Goal: Find specific page/section: Find specific page/section

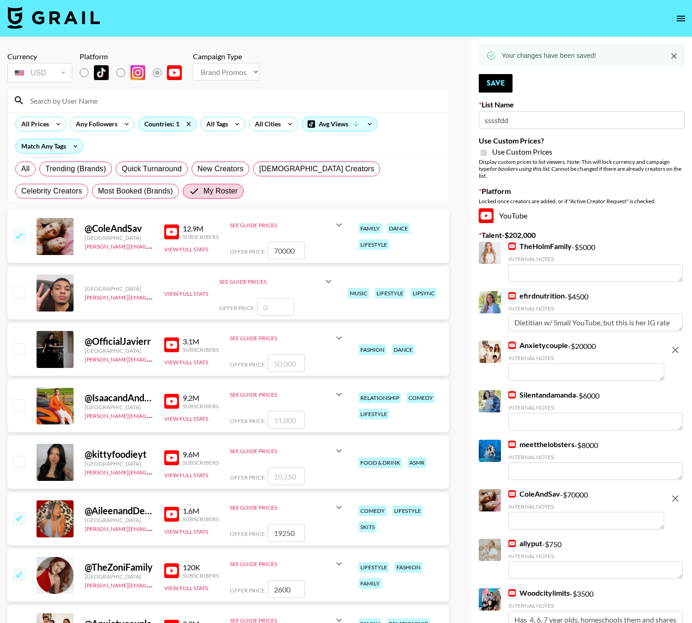
select select "Brand"
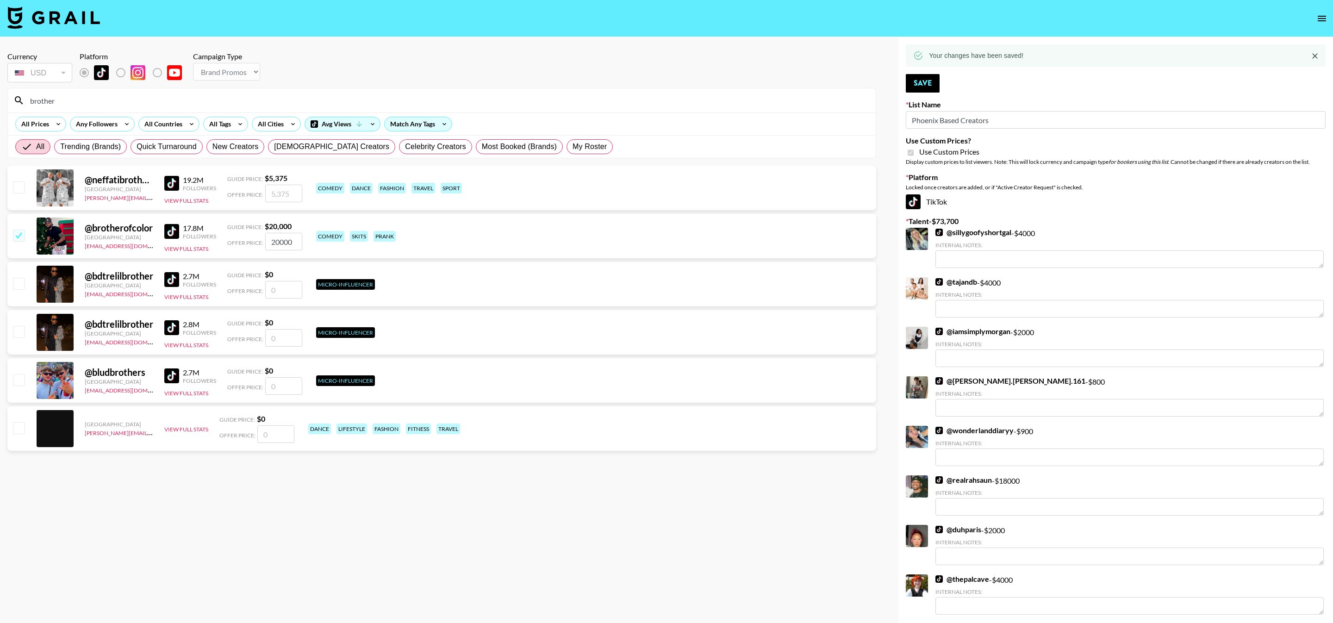
select select "Brand"
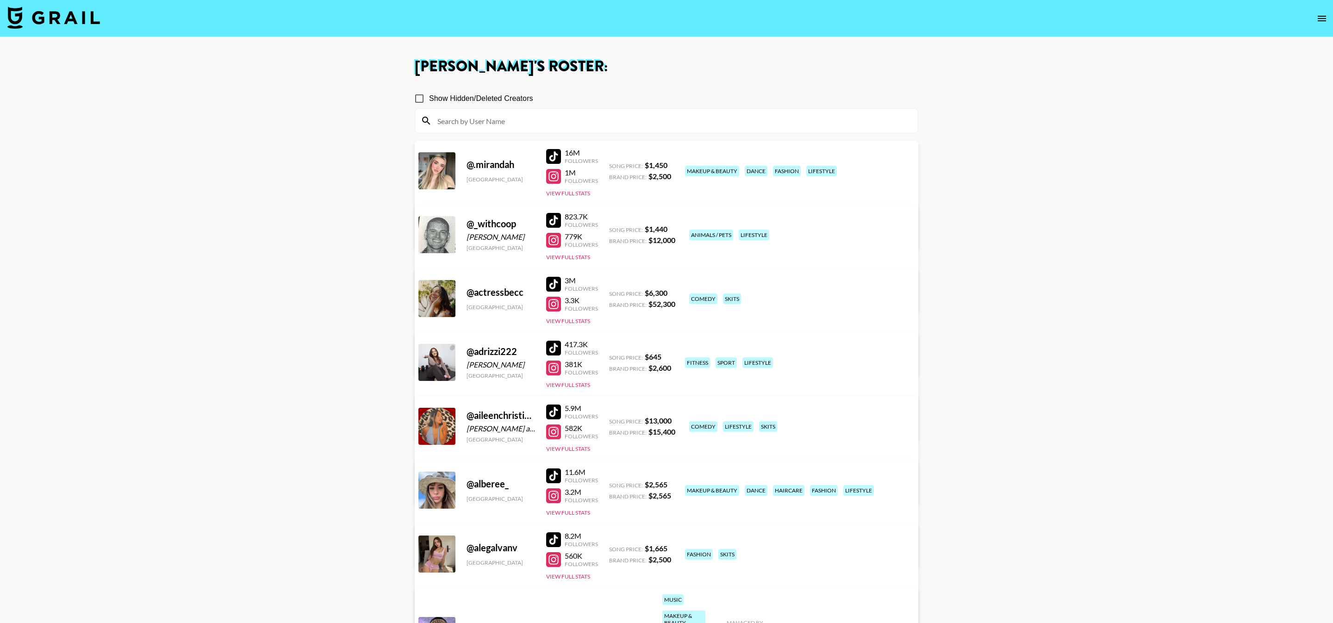
click at [1322, 21] on icon "open drawer" at bounding box center [1322, 19] width 8 height 6
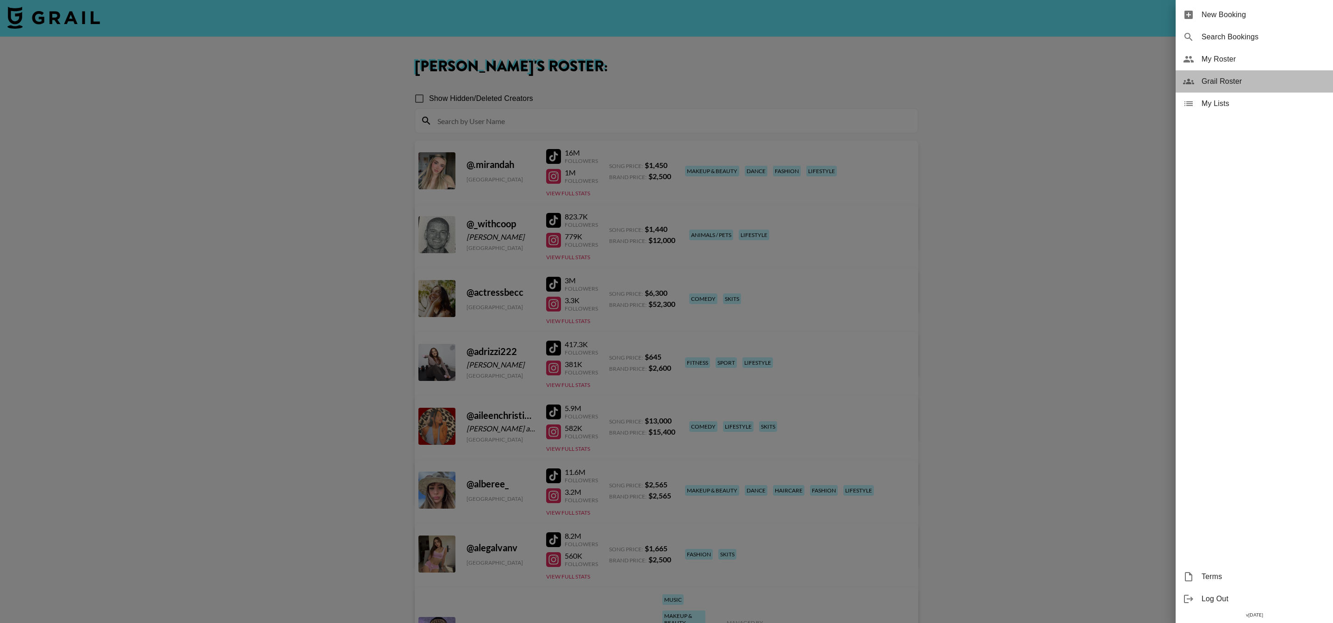
click at [1248, 82] on span "Grail Roster" at bounding box center [1263, 81] width 124 height 11
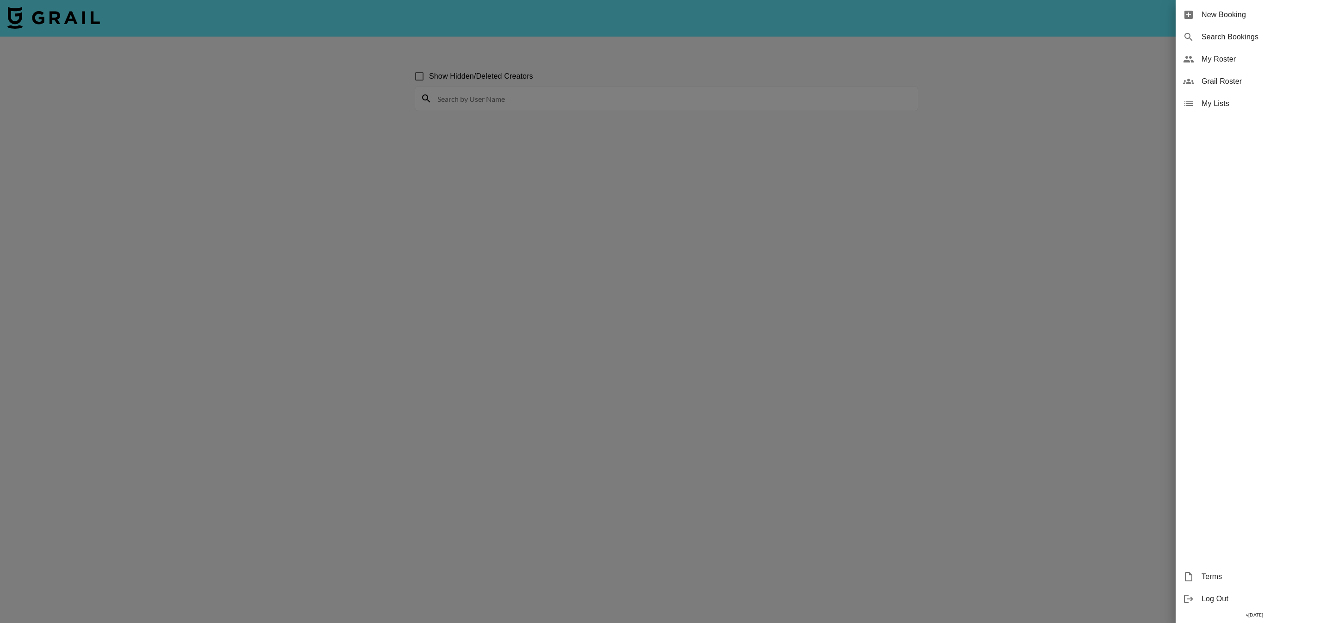
click at [726, 103] on div at bounding box center [666, 311] width 1333 height 623
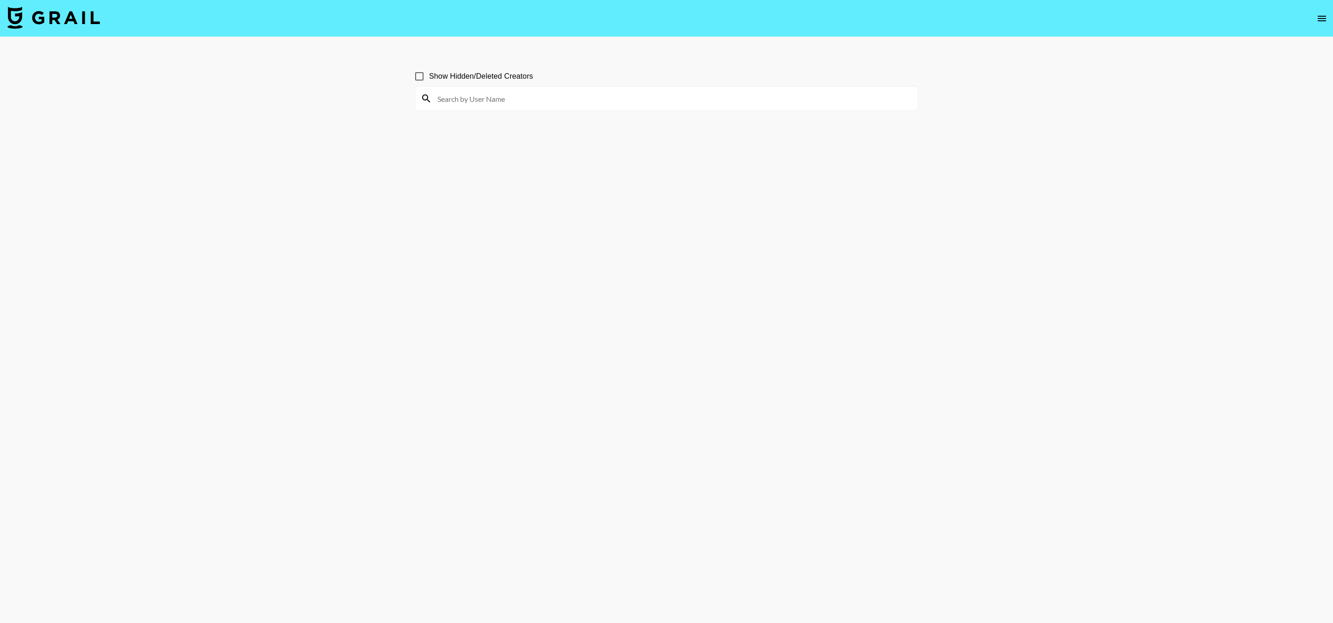
click at [698, 98] on input at bounding box center [672, 98] width 480 height 15
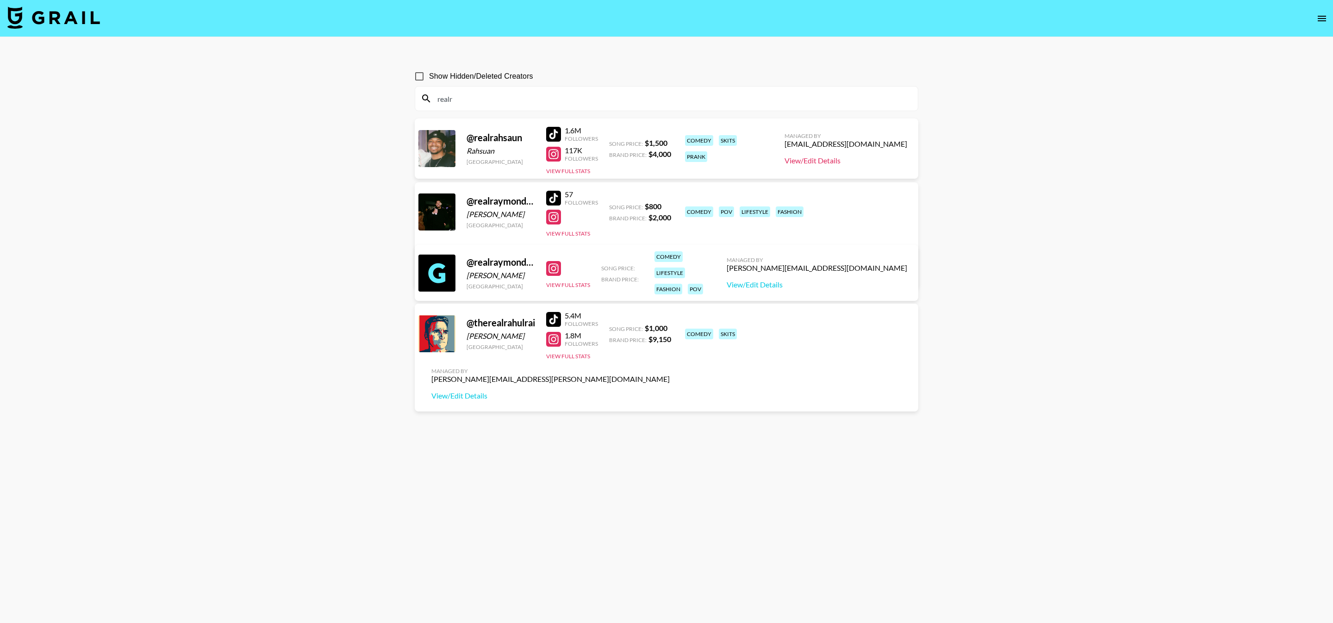
type input "realr"
click at [848, 157] on link "View/Edit Details" at bounding box center [845, 160] width 123 height 9
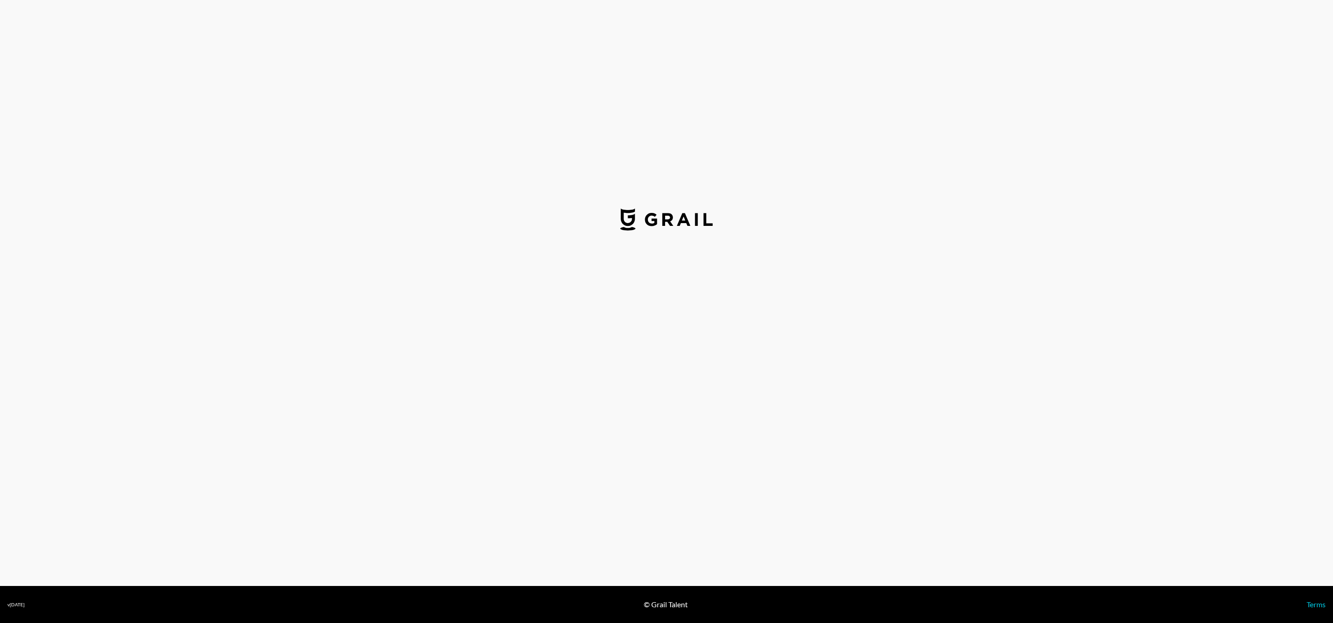
select select "USD"
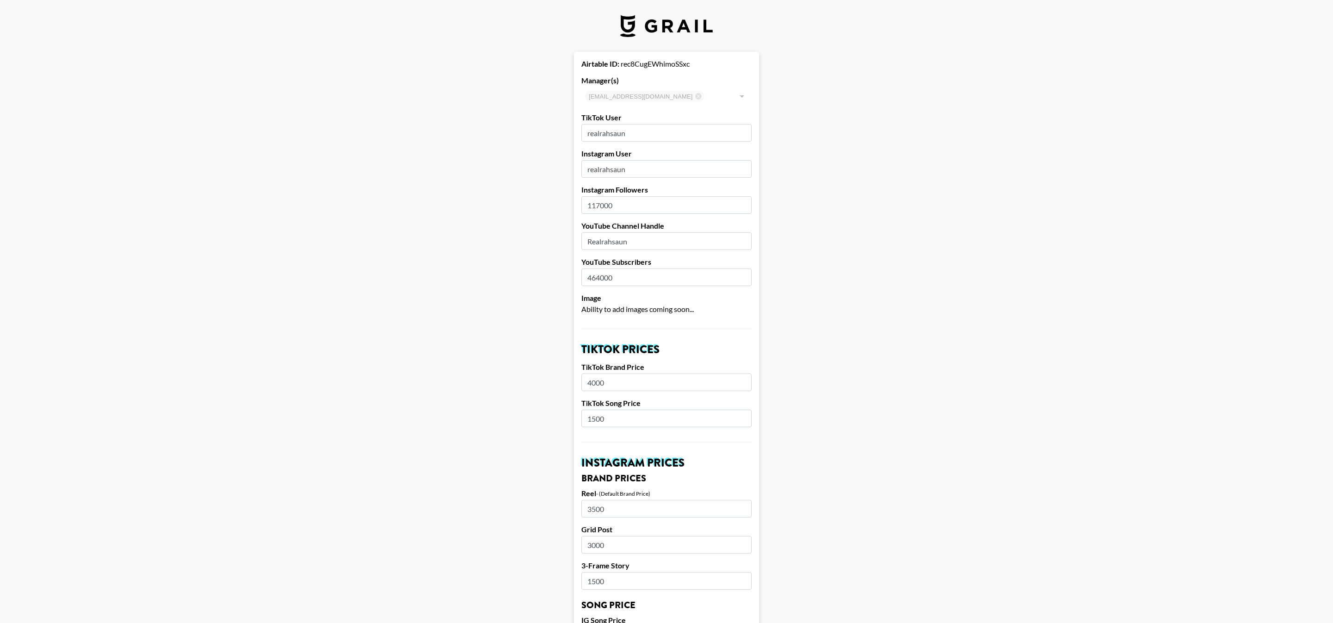
click at [748, 95] on div "lilydenning@grail-talent.com ​" at bounding box center [666, 96] width 170 height 19
click at [659, 95] on div "lilydenning@grail-talent.com ​" at bounding box center [666, 96] width 170 height 19
click at [671, 97] on div "lilydenning@grail-talent.com ​" at bounding box center [666, 96] width 170 height 19
click at [739, 96] on div at bounding box center [741, 96] width 12 height 13
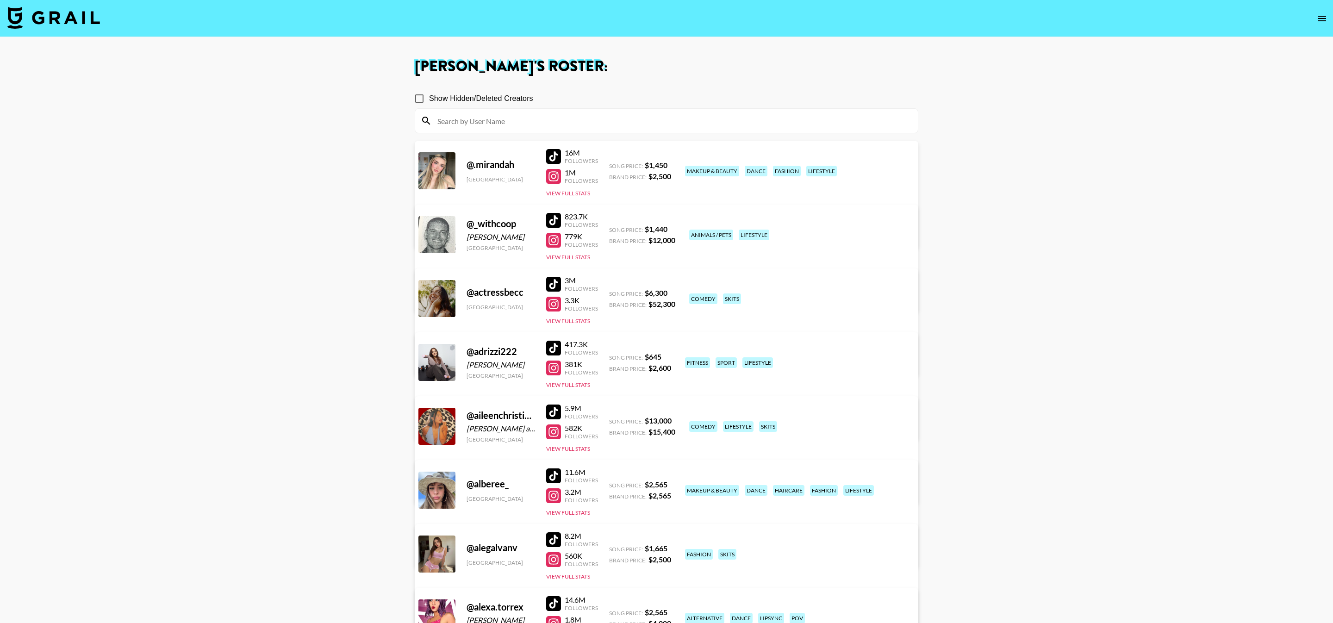
click at [555, 224] on div at bounding box center [553, 220] width 15 height 15
click at [554, 220] on div at bounding box center [553, 220] width 15 height 15
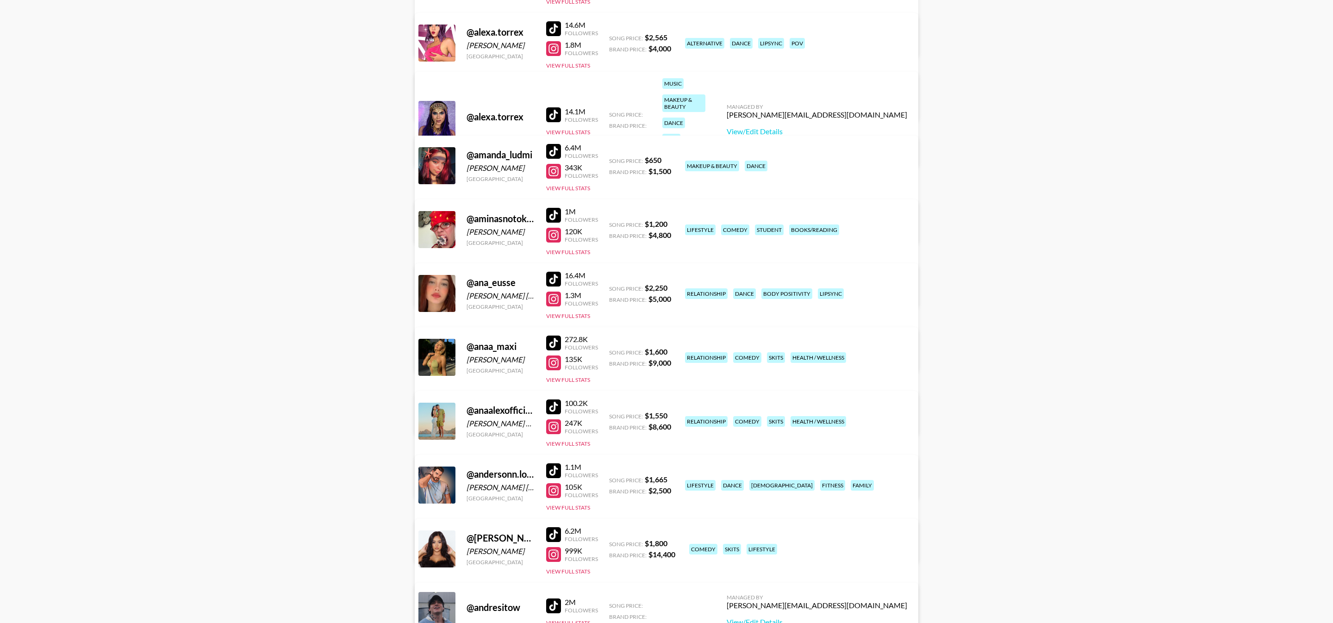
scroll to position [580, 0]
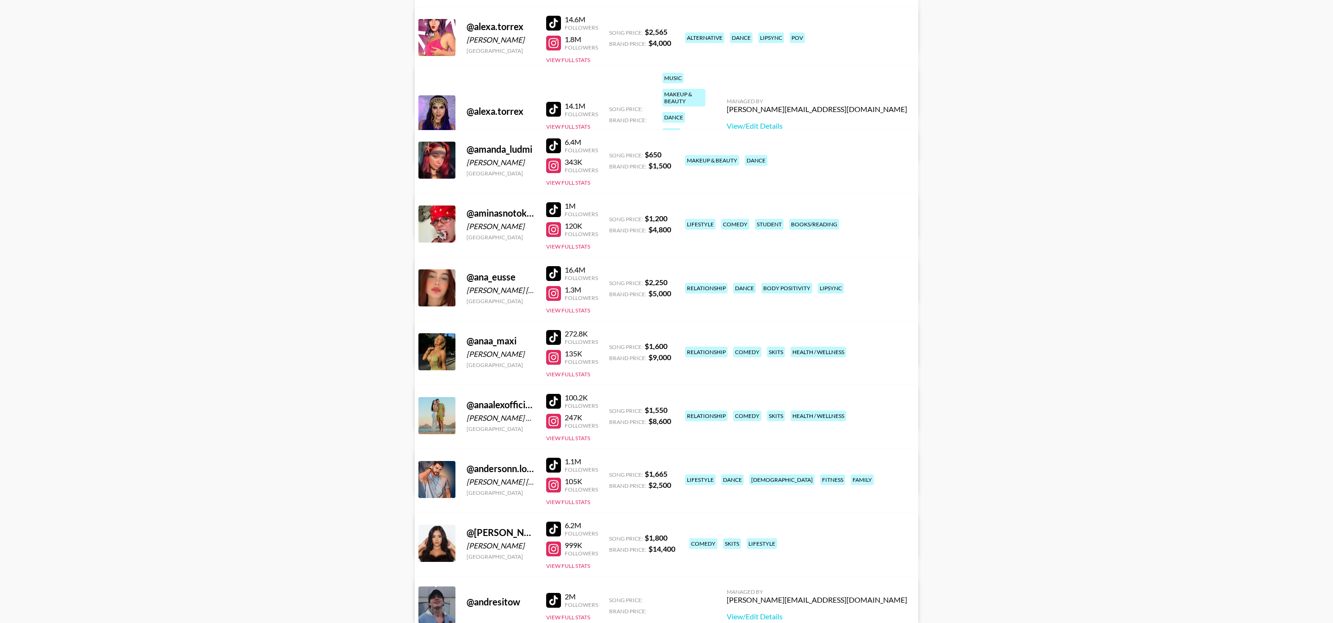
click at [557, 340] on div at bounding box center [553, 337] width 15 height 15
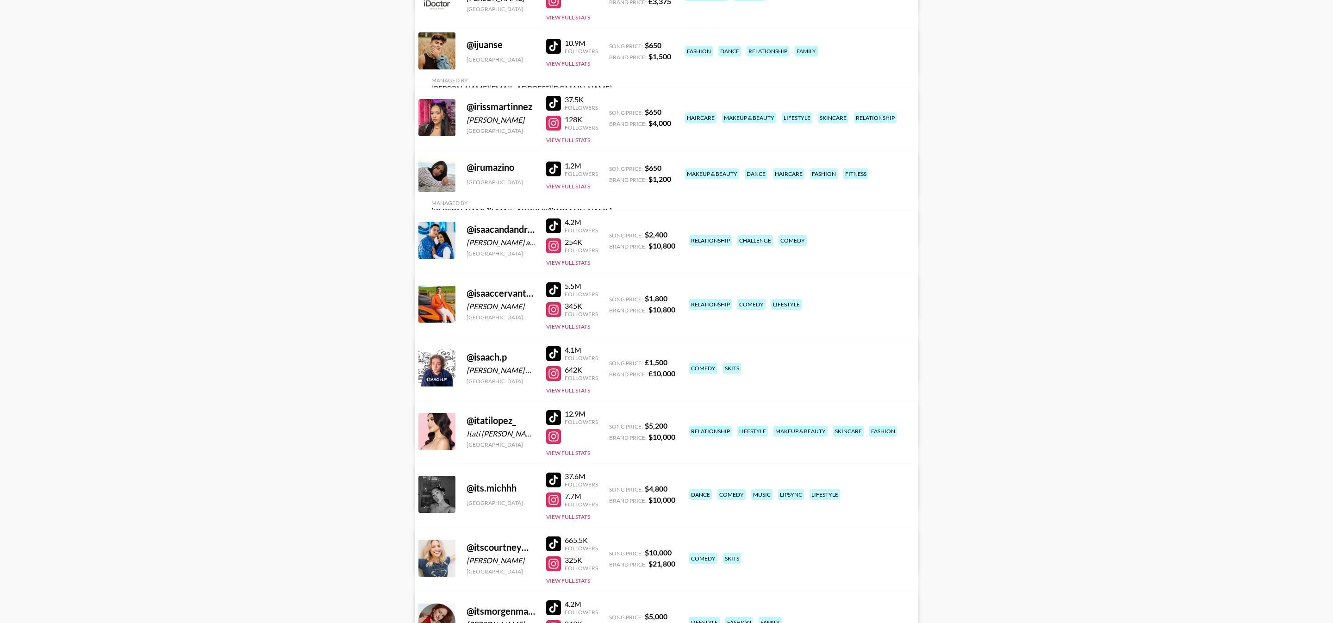
scroll to position [4360, 0]
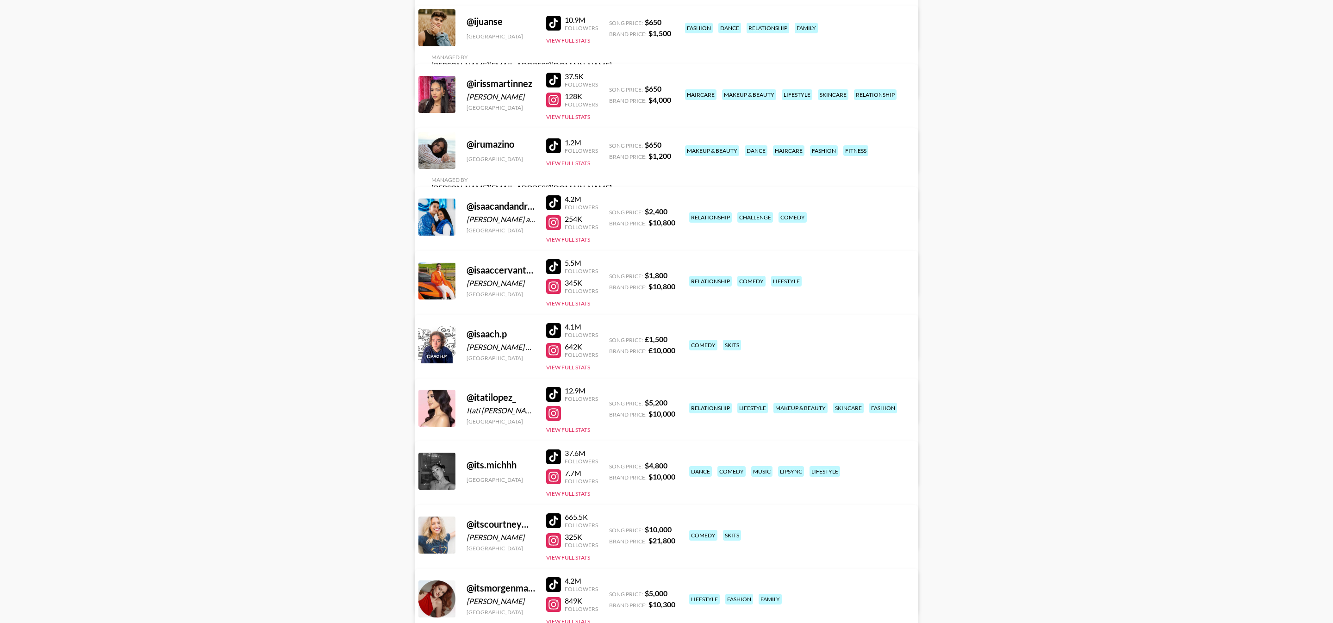
click at [553, 85] on div at bounding box center [553, 80] width 15 height 15
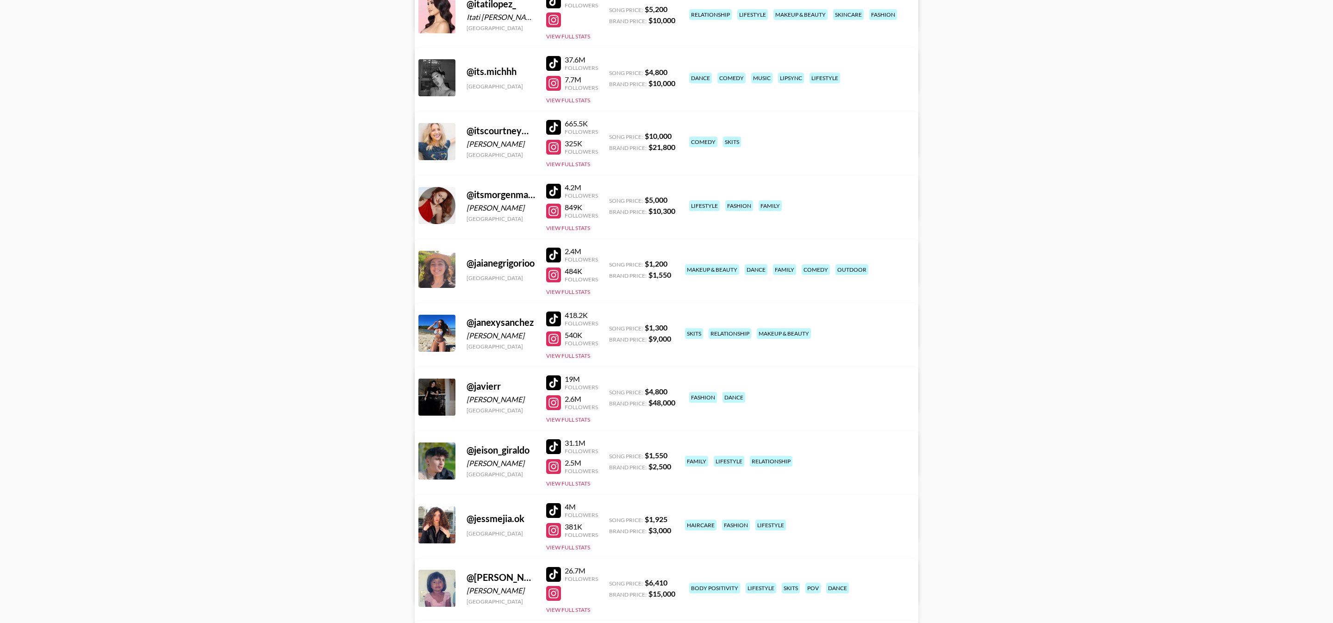
scroll to position [4777, 0]
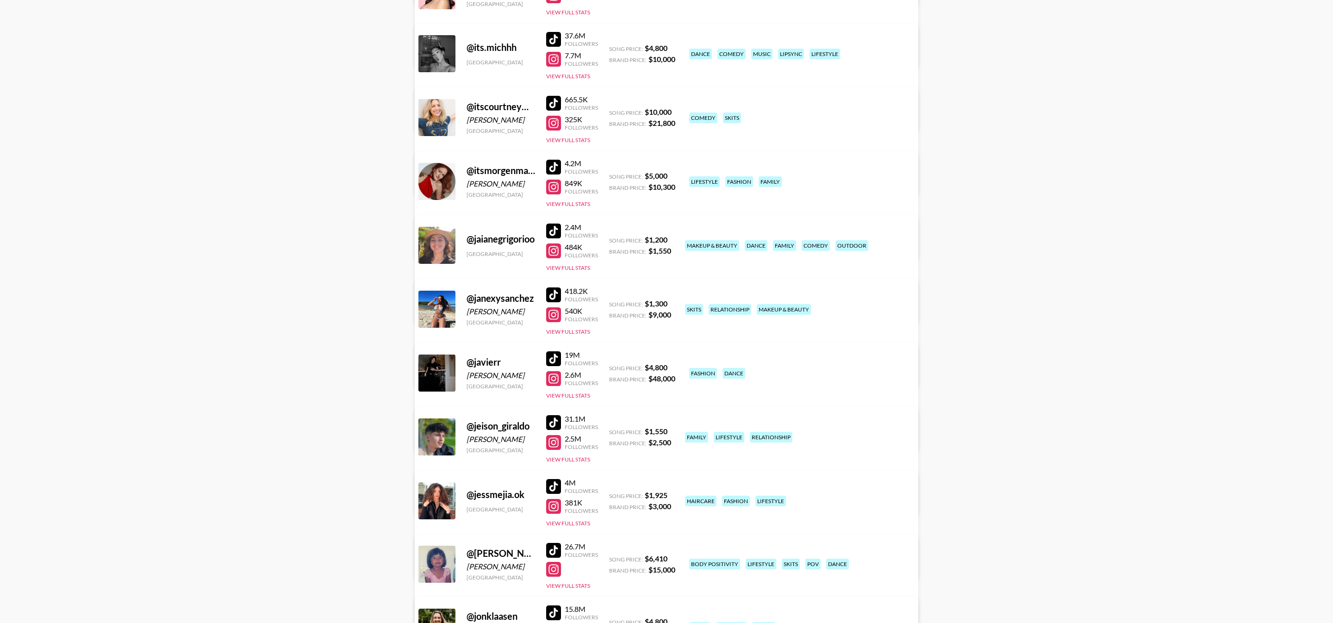
click at [551, 105] on div at bounding box center [553, 103] width 15 height 15
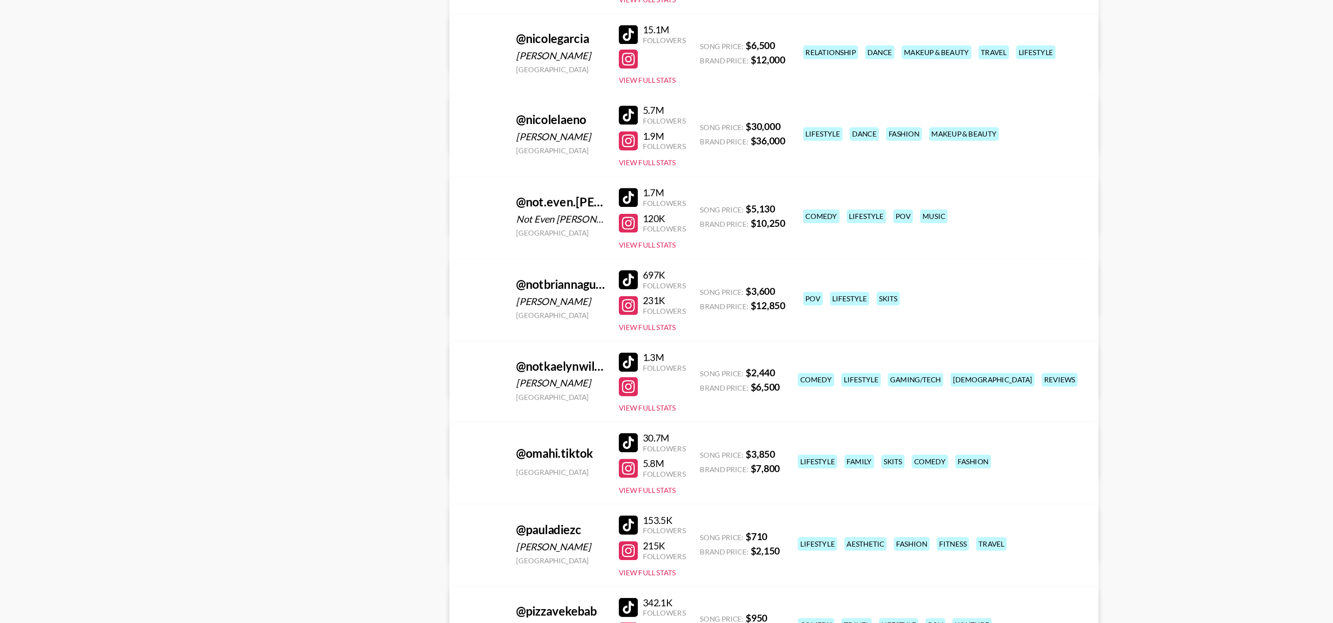
scroll to position [7922, 0]
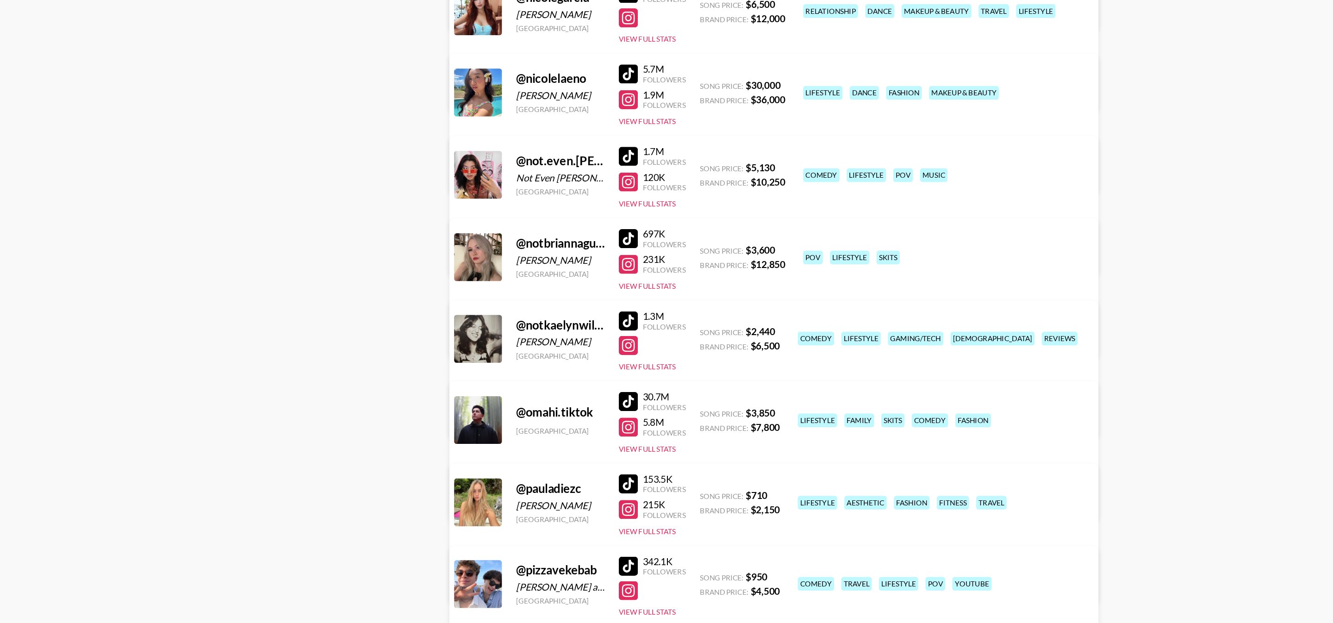
click at [558, 263] on div at bounding box center [553, 260] width 15 height 15
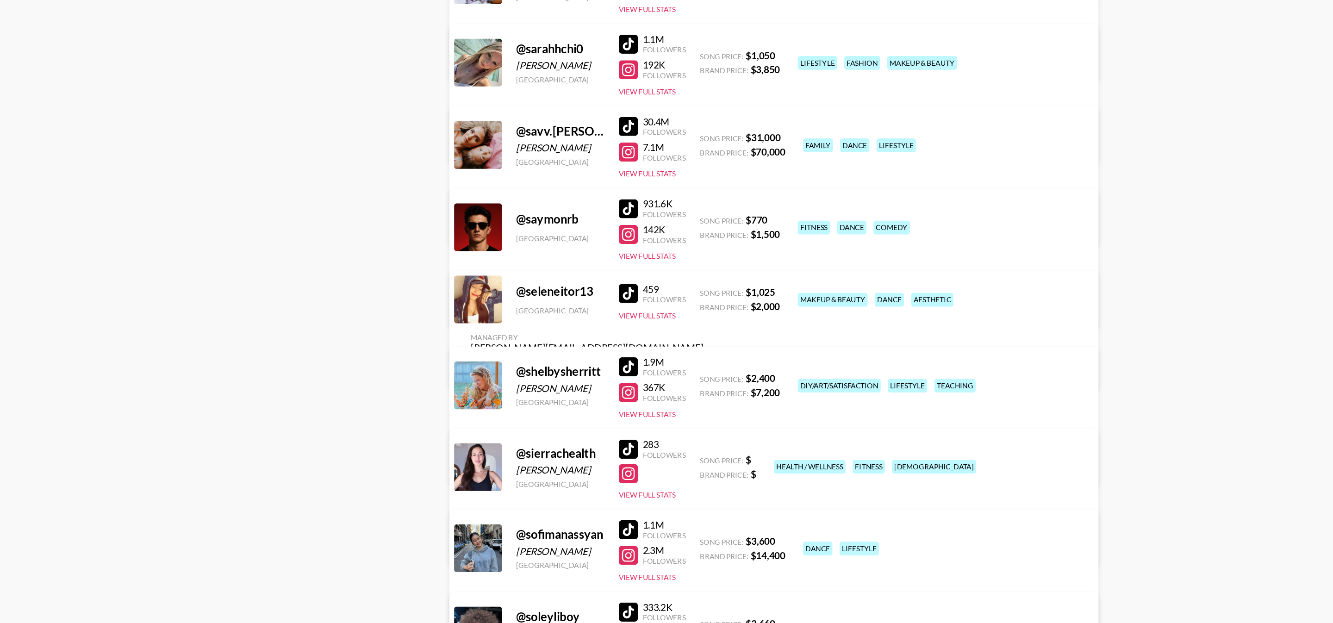
scroll to position [8773, 0]
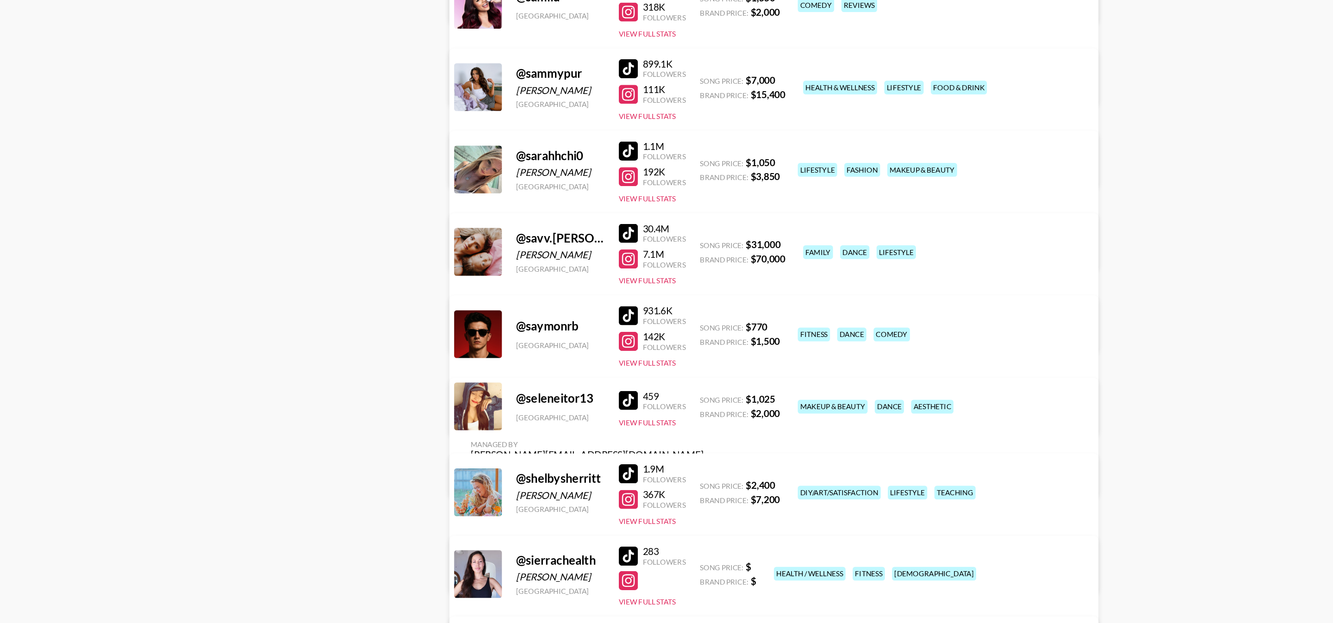
click at [551, 99] on div at bounding box center [553, 105] width 15 height 15
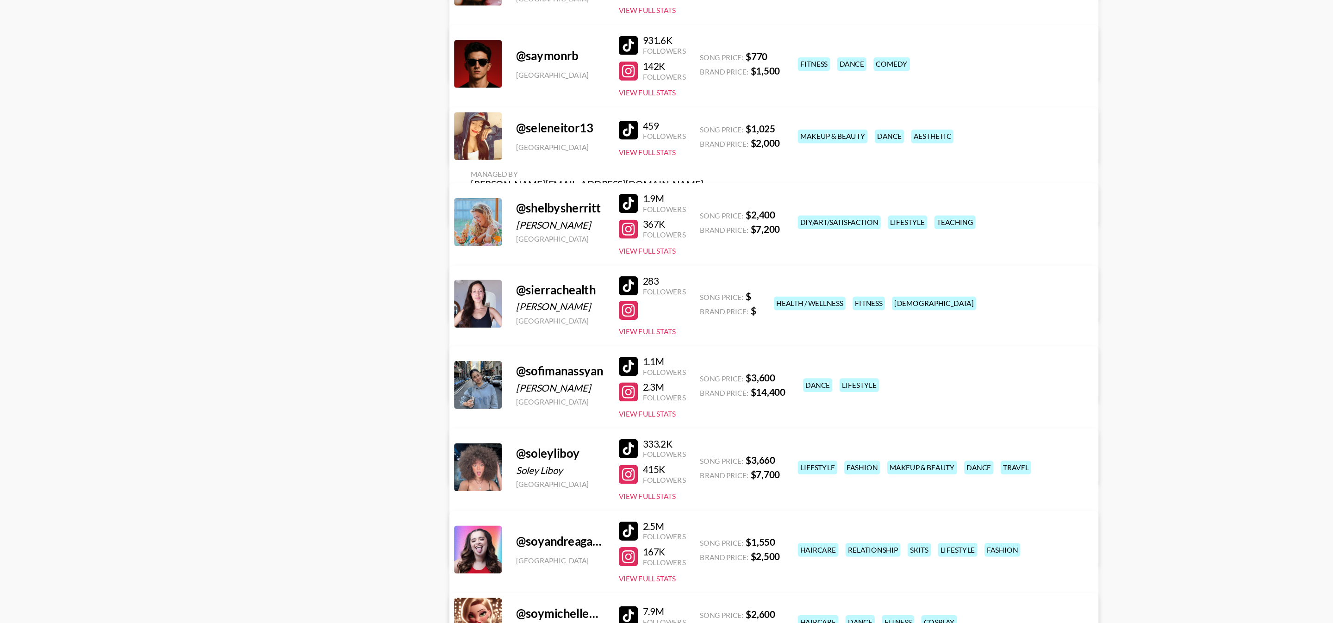
scroll to position [8921, 0]
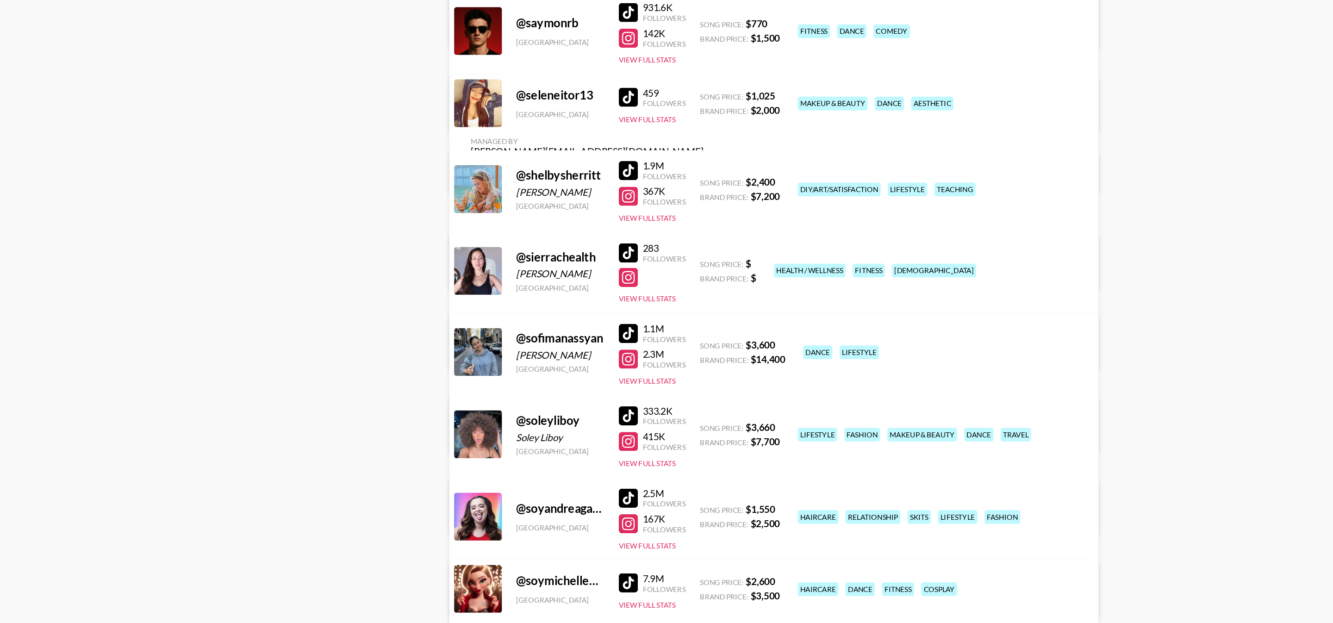
click at [556, 403] on div at bounding box center [553, 397] width 15 height 15
click at [551, 451] on div "333.2K Followers 415K Followers View Full Stats" at bounding box center [572, 475] width 52 height 53
click at [552, 457] on div at bounding box center [553, 461] width 15 height 15
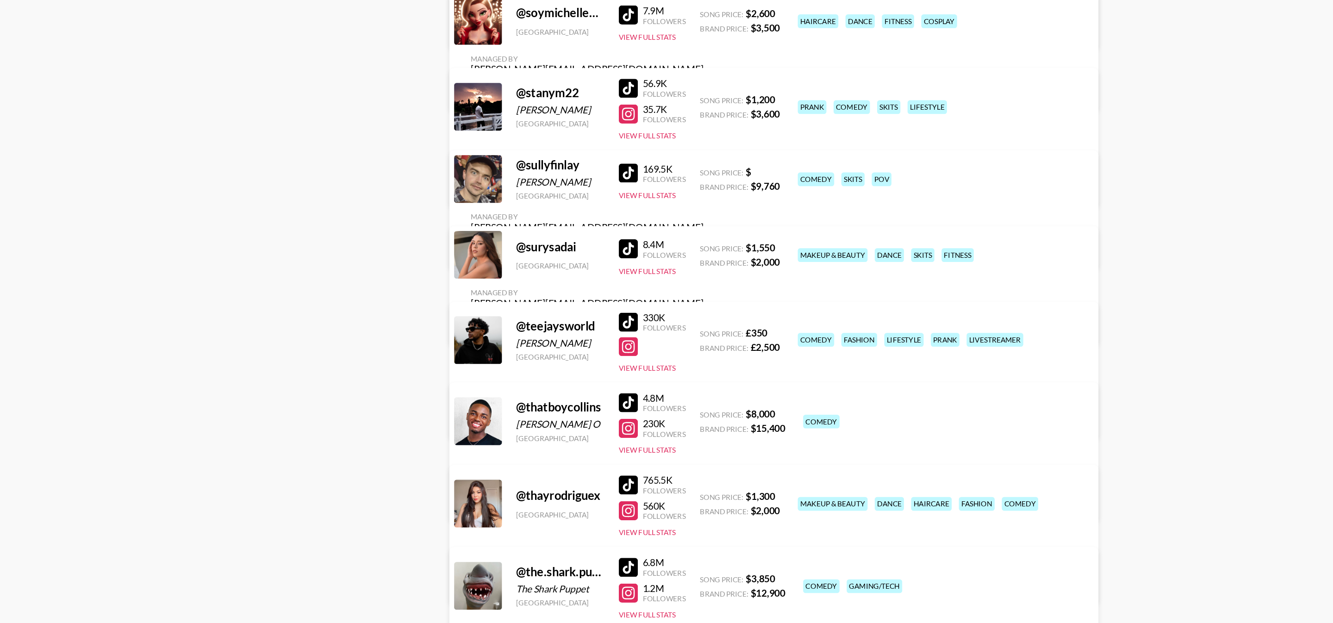
scroll to position [9371, 0]
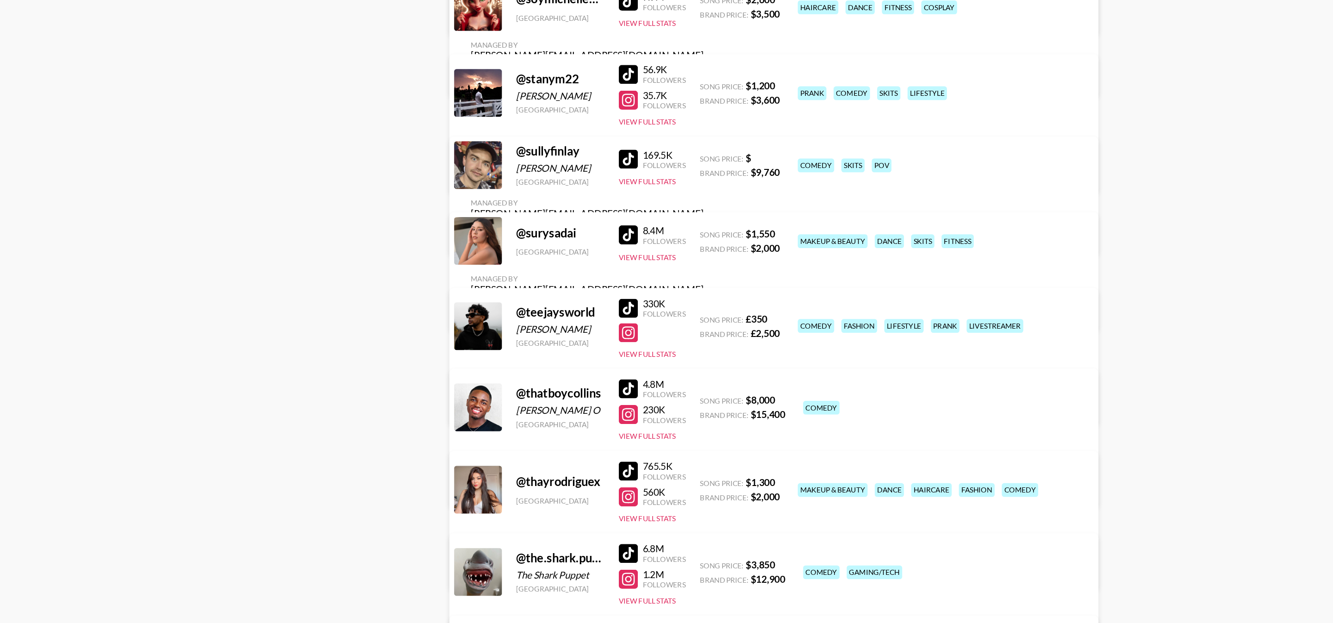
click at [555, 267] on div at bounding box center [553, 262] width 15 height 15
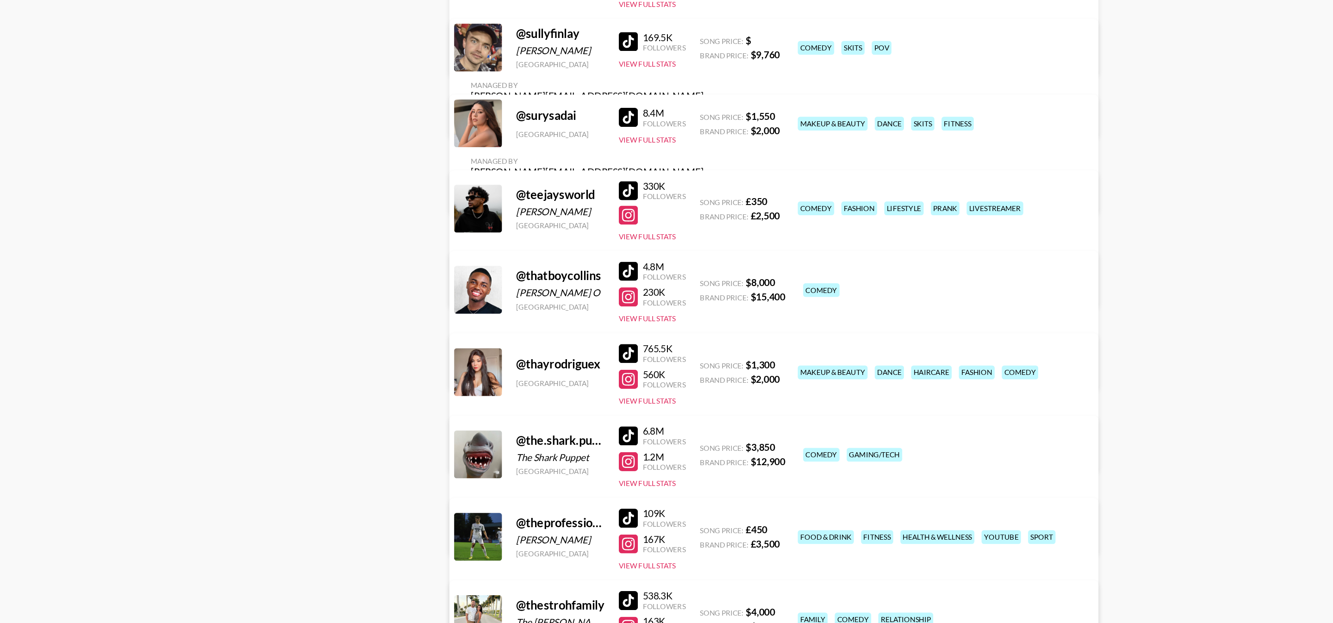
scroll to position [9490, 0]
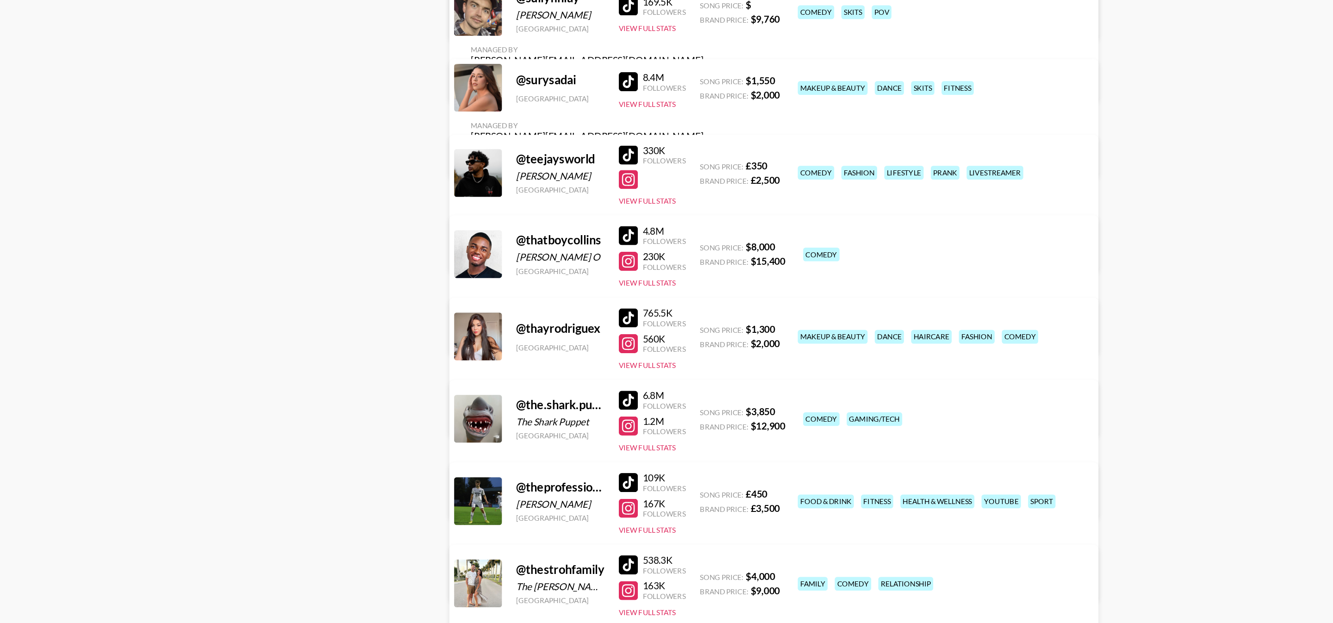
click at [547, 324] on div at bounding box center [553, 322] width 15 height 15
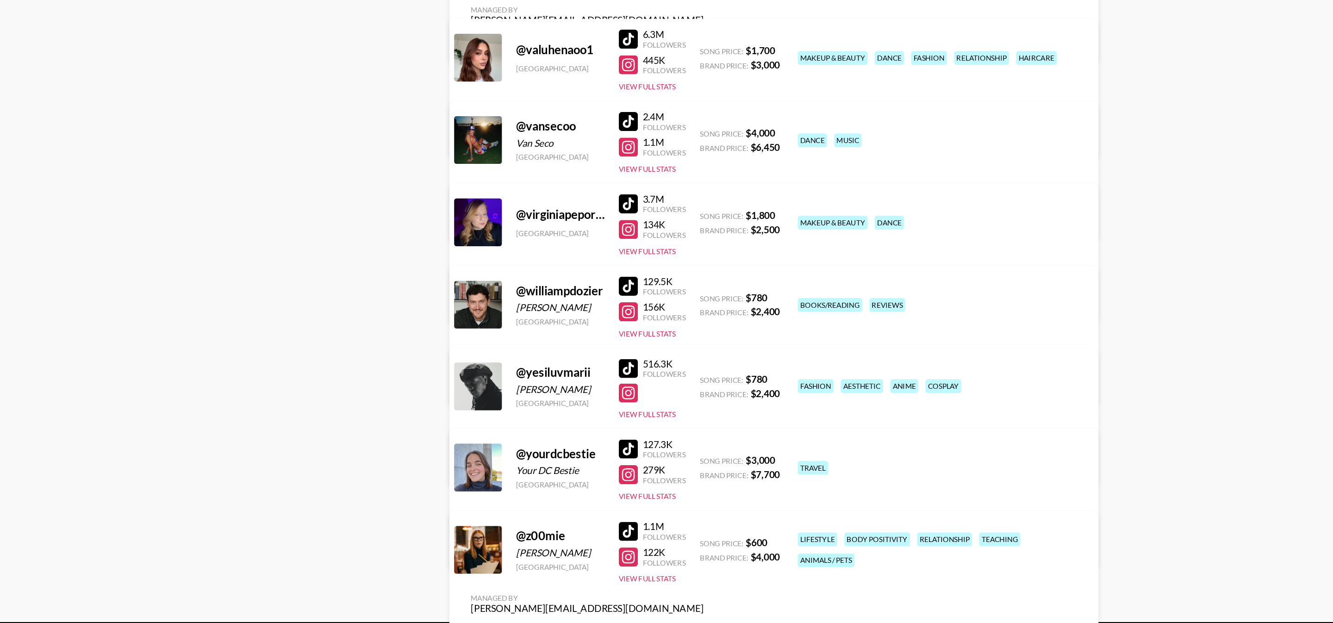
scroll to position [10312, 0]
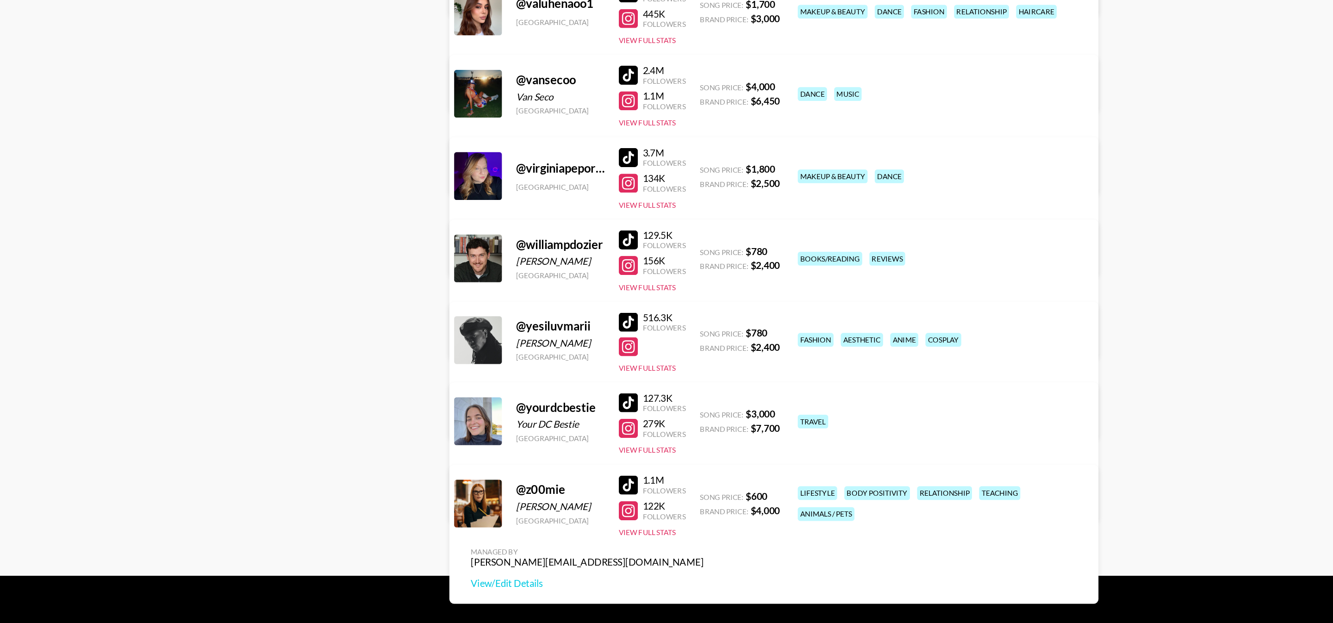
click at [551, 386] on div at bounding box center [553, 389] width 15 height 15
